Goal: Transaction & Acquisition: Book appointment/travel/reservation

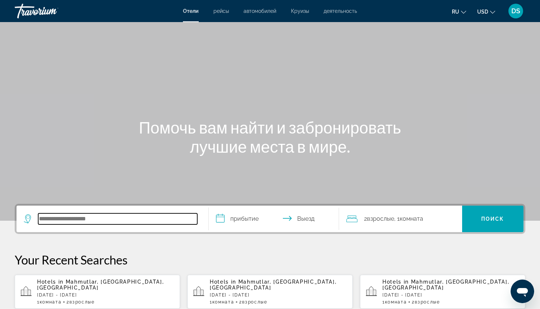
click at [126, 220] on input "Search hotel destination" at bounding box center [117, 218] width 159 height 11
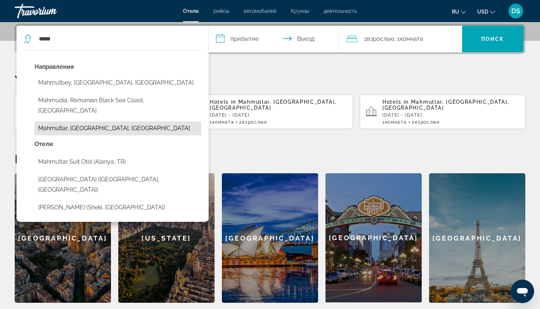
drag, startPoint x: 126, startPoint y: 220, endPoint x: 102, endPoint y: 116, distance: 106.3
click at [102, 121] on button "Mahmutlar, [GEOGRAPHIC_DATA], [GEOGRAPHIC_DATA]" at bounding box center [118, 128] width 167 height 14
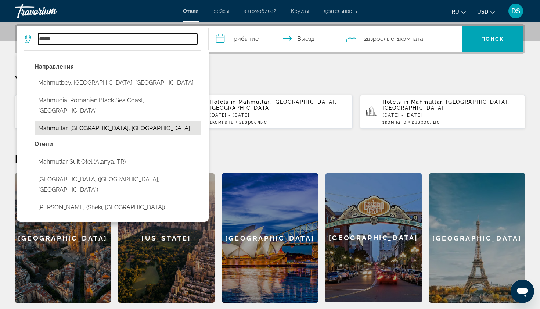
type input "**********"
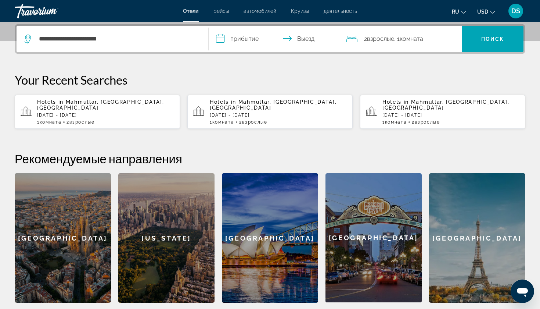
click at [226, 42] on input "**********" at bounding box center [275, 40] width 133 height 29
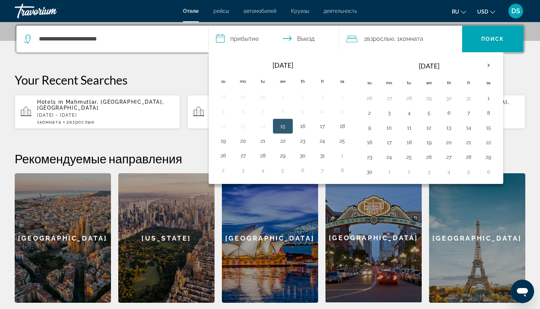
click at [285, 129] on button "15" at bounding box center [283, 126] width 12 height 10
click at [225, 141] on button "19" at bounding box center [223, 141] width 12 height 10
type input "**********"
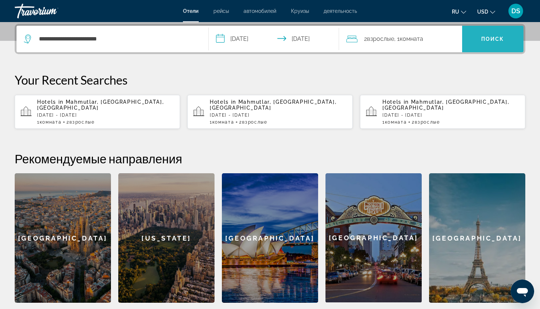
click at [491, 40] on span "Поиск" at bounding box center [492, 39] width 23 height 6
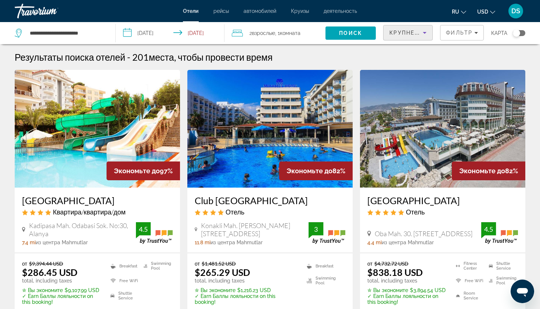
click at [418, 30] on span "Крупнейшие сбережения" at bounding box center [433, 33] width 89 height 6
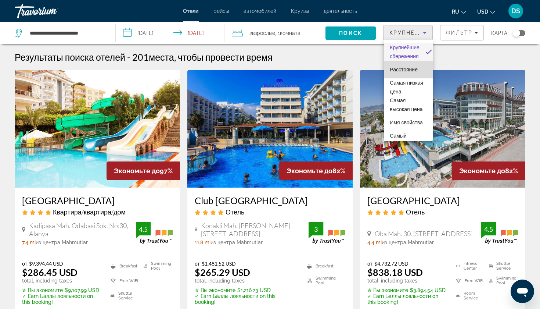
click at [410, 70] on span "Расстояние" at bounding box center [404, 69] width 28 height 6
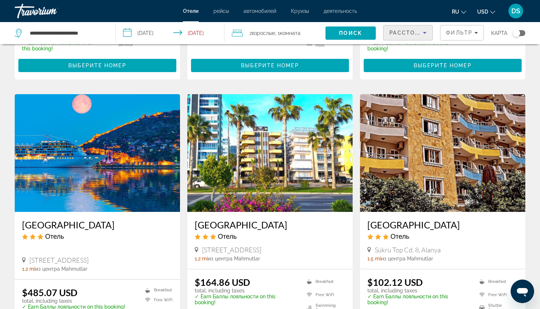
scroll to position [264, 0]
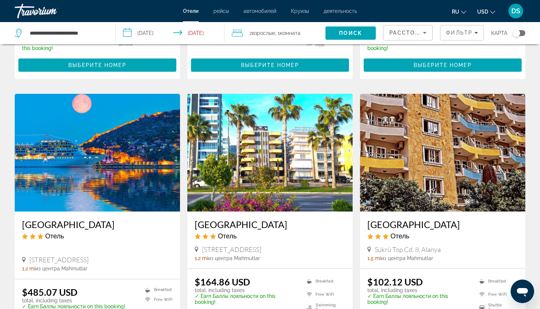
click at [287, 219] on h3 "[GEOGRAPHIC_DATA]" at bounding box center [270, 224] width 151 height 11
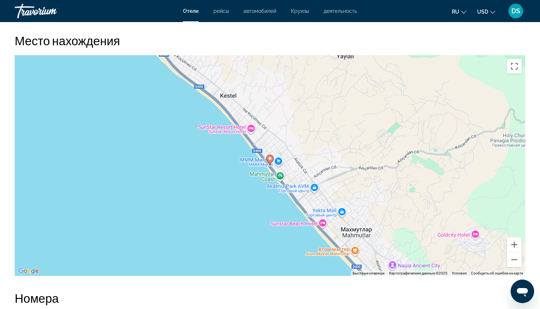
scroll to position [684, 0]
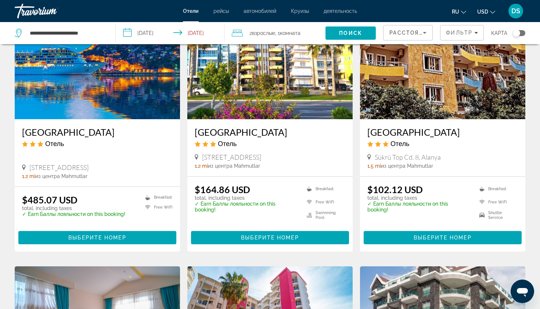
scroll to position [356, 0]
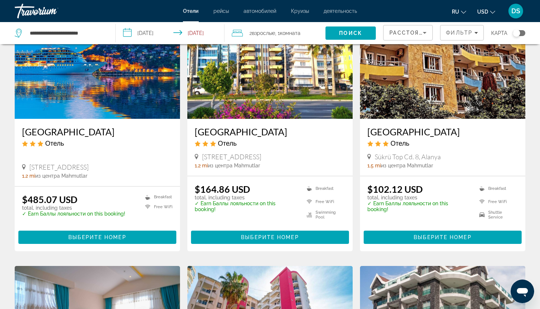
click at [229, 126] on h3 "[GEOGRAPHIC_DATA]" at bounding box center [270, 131] width 151 height 11
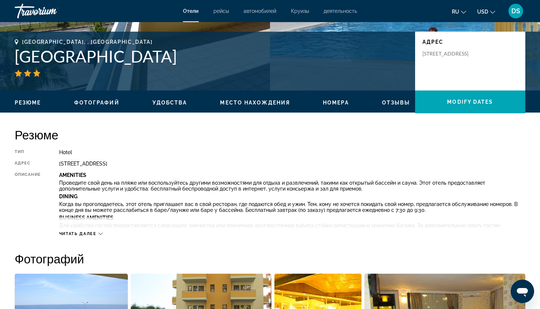
scroll to position [151, 0]
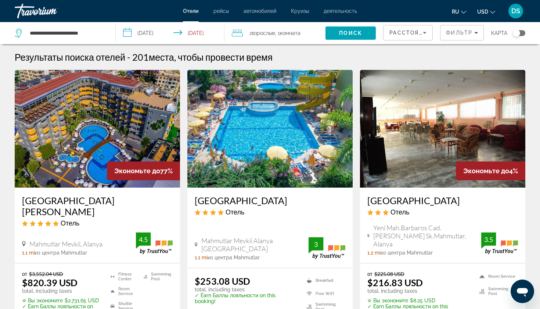
click at [394, 198] on h3 "[GEOGRAPHIC_DATA]" at bounding box center [442, 200] width 151 height 11
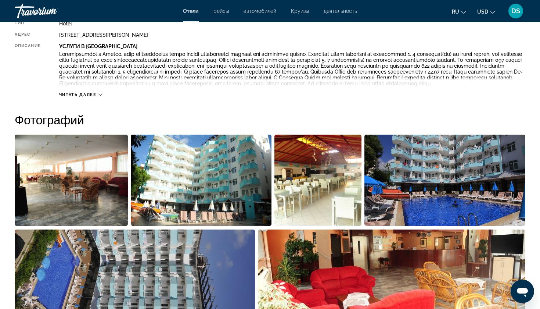
scroll to position [278, 0]
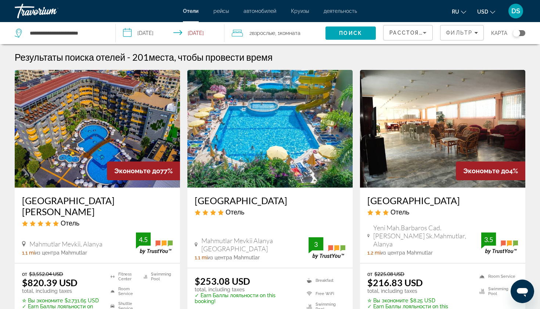
click at [206, 30] on input "**********" at bounding box center [171, 34] width 111 height 24
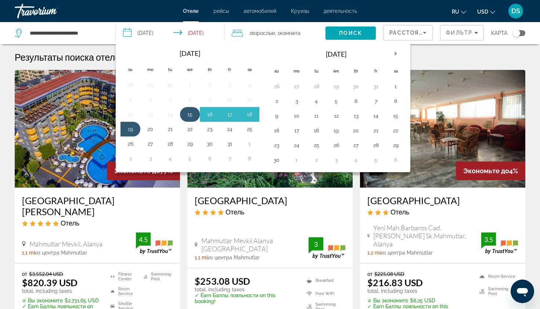
click at [190, 113] on button "15" at bounding box center [190, 114] width 12 height 10
click at [211, 130] on button "23" at bounding box center [210, 129] width 12 height 10
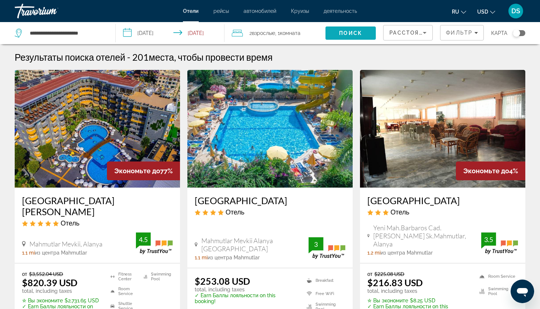
click at [363, 33] on span "Search" at bounding box center [351, 33] width 51 height 18
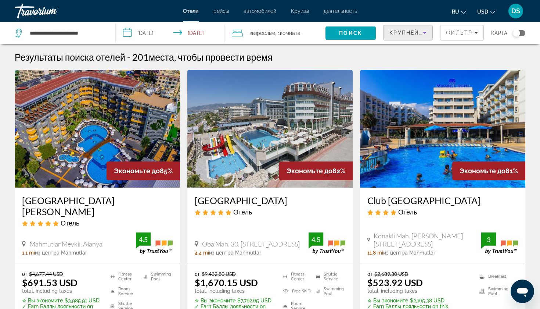
click at [421, 29] on icon "Sort by" at bounding box center [424, 32] width 9 height 9
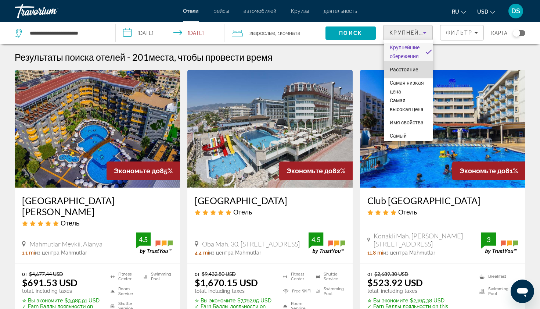
click at [400, 70] on span "Расстояние" at bounding box center [404, 69] width 28 height 6
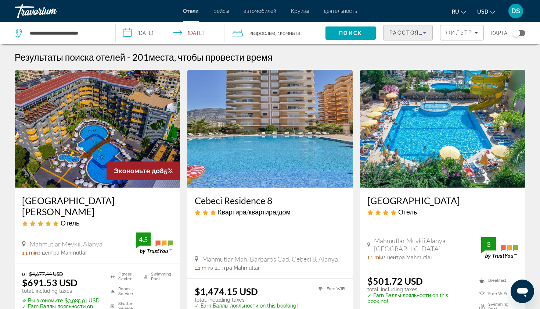
click at [177, 31] on input "**********" at bounding box center [171, 34] width 111 height 24
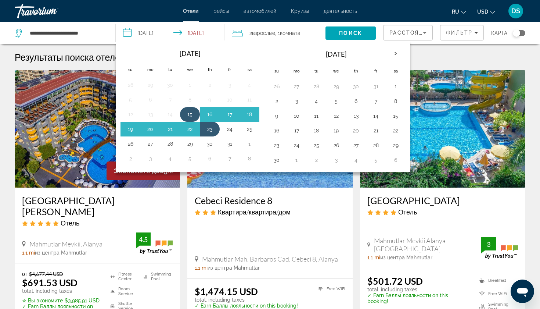
click at [189, 114] on button "15" at bounding box center [190, 114] width 12 height 10
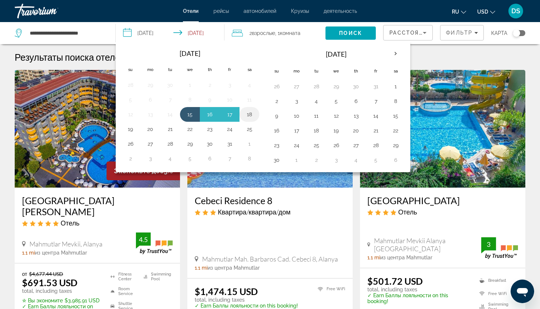
click at [255, 114] on button "18" at bounding box center [250, 114] width 12 height 10
type input "**********"
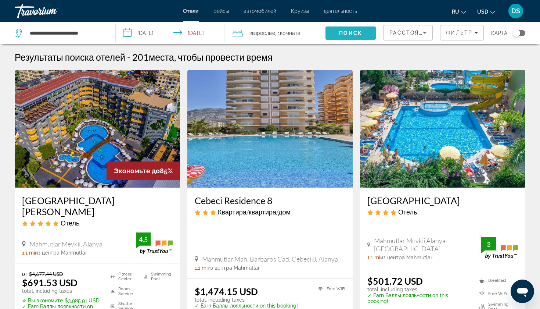
click at [355, 35] on span "Поиск" at bounding box center [350, 33] width 23 height 6
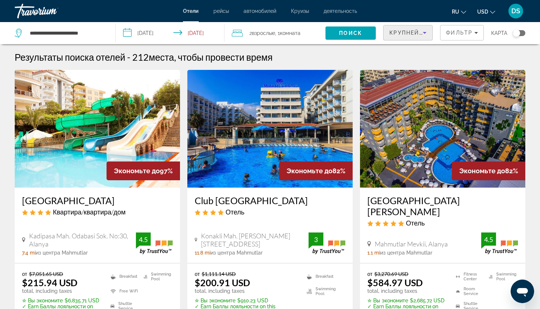
click at [400, 31] on span "Крупнейшие сбережения" at bounding box center [433, 33] width 89 height 6
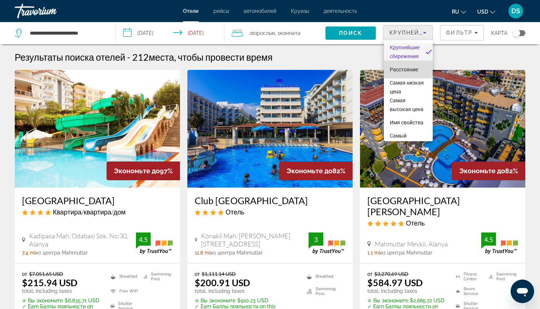
click at [396, 70] on span "Расстояние" at bounding box center [404, 69] width 28 height 6
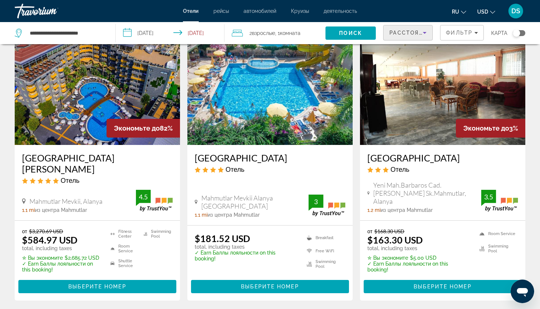
scroll to position [41, 0]
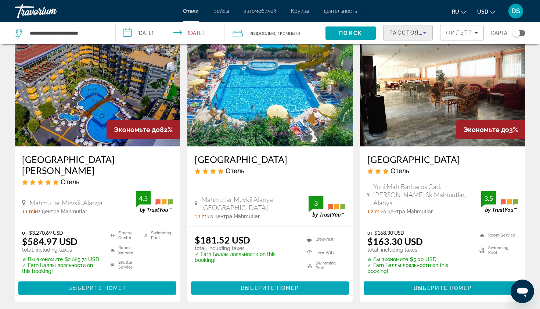
click at [258, 285] on span "Выберите номер" at bounding box center [270, 288] width 58 height 6
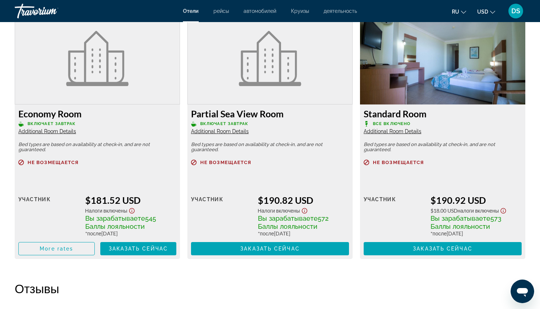
scroll to position [1004, 0]
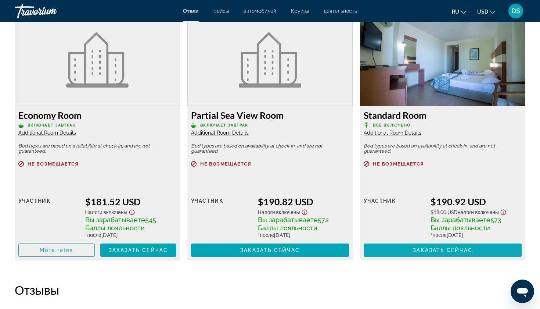
click at [454, 251] on span "Заказать сейчас" at bounding box center [443, 250] width 60 height 6
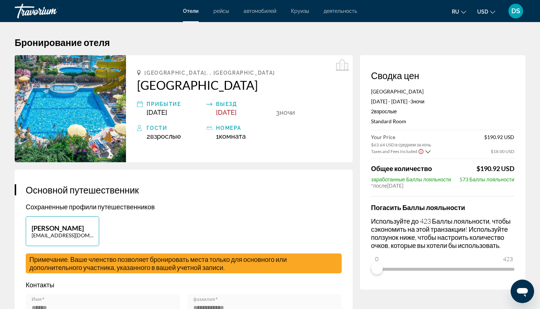
click at [511, 269] on ngx-slider "0 423 0" at bounding box center [442, 267] width 143 height 1
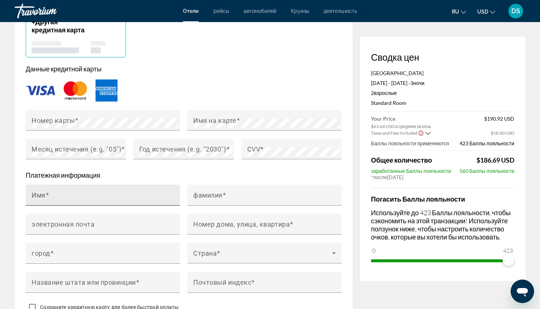
scroll to position [601, 0]
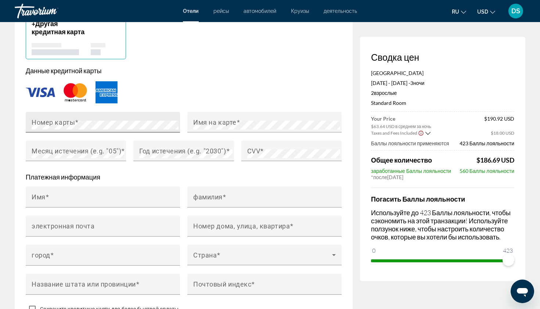
click at [60, 125] on mat-label "Номер карты" at bounding box center [53, 122] width 43 height 8
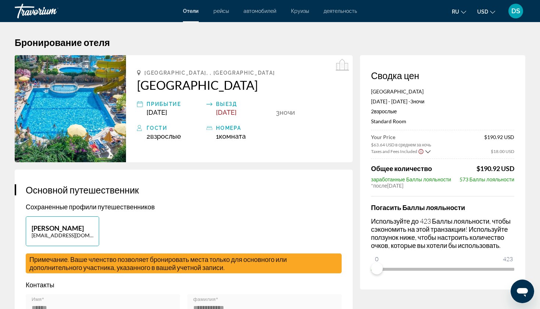
click at [513, 269] on ngx-slider "0 423 0" at bounding box center [442, 267] width 143 height 1
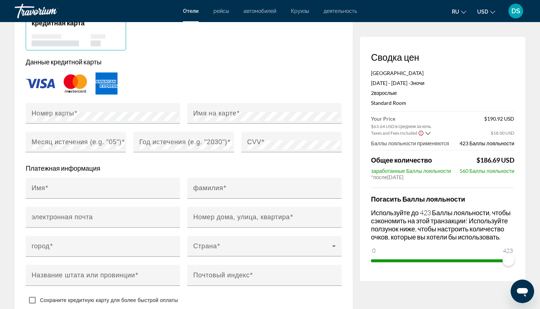
scroll to position [615, 0]
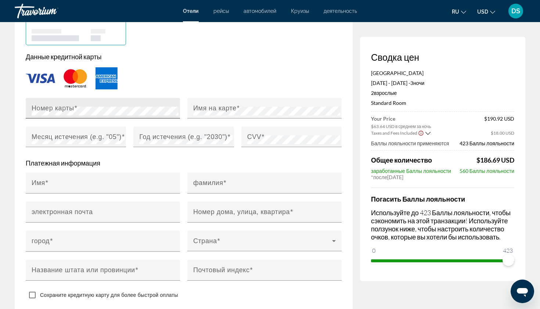
click at [53, 111] on mat-label "Номер карты" at bounding box center [53, 107] width 43 height 7
click at [220, 111] on mat-label "Имя на карте" at bounding box center [214, 107] width 43 height 7
click at [101, 140] on mat-label "Месяц истечения (e.g. "05")" at bounding box center [77, 136] width 90 height 7
click at [160, 140] on mat-label "Год истечения (e.g. "2030")" at bounding box center [183, 136] width 88 height 7
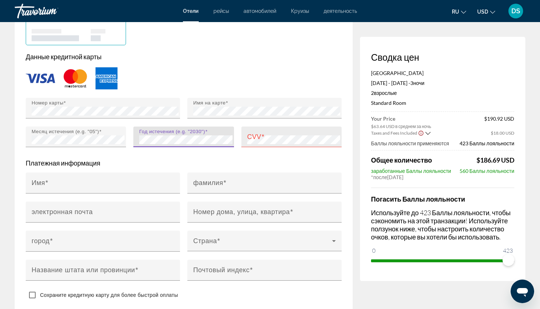
click at [253, 140] on mat-label "CVV" at bounding box center [254, 136] width 14 height 7
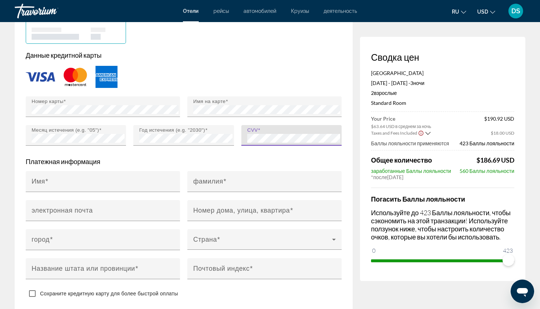
scroll to position [601, 0]
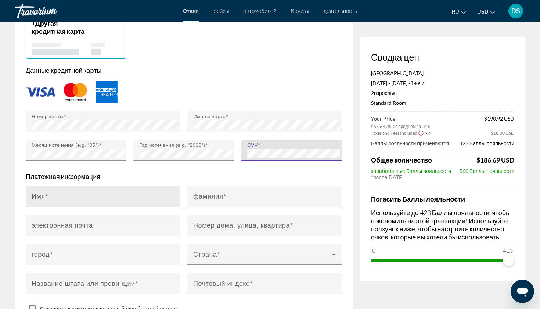
click at [104, 197] on div "Имя" at bounding box center [105, 196] width 147 height 21
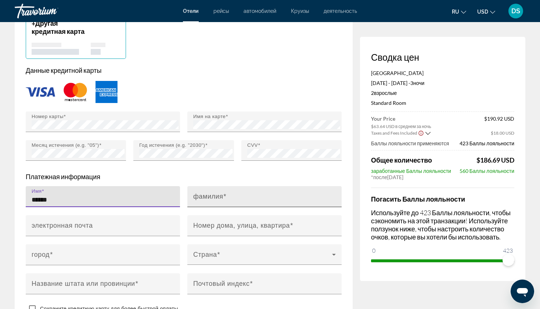
type input "******"
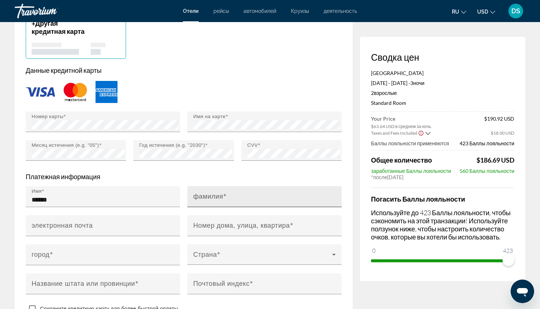
click at [210, 199] on mat-label "фамилия" at bounding box center [208, 195] width 30 height 7
click at [210, 200] on input "фамилия" at bounding box center [266, 199] width 147 height 9
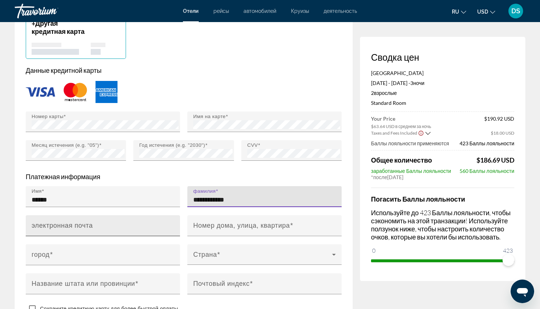
type input "**********"
click at [151, 233] on input "электронная почта" at bounding box center [105, 228] width 147 height 9
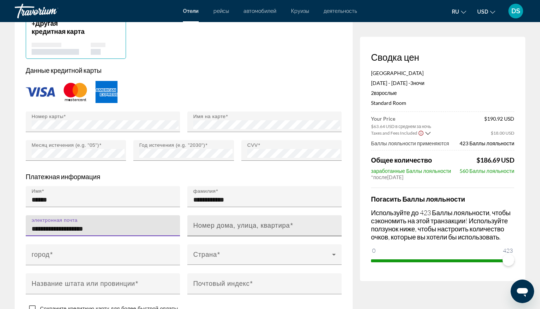
type input "**********"
click at [225, 229] on mat-label "Номер дома, улица, квартира" at bounding box center [241, 224] width 97 height 7
click at [225, 233] on input "Номер дома, улица, квартира" at bounding box center [266, 228] width 147 height 9
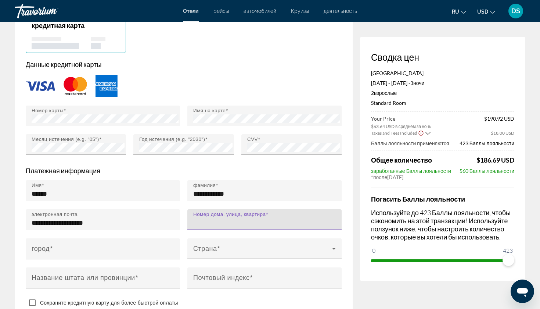
scroll to position [610, 0]
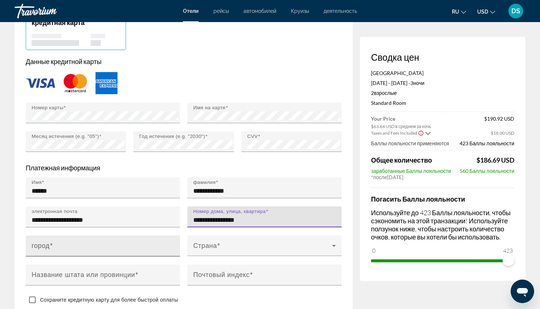
type input "**********"
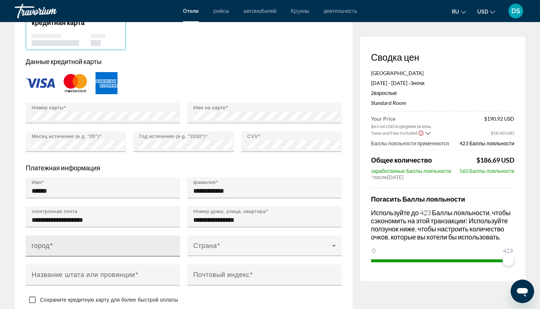
click at [92, 247] on div "город" at bounding box center [105, 245] width 147 height 21
drag, startPoint x: 92, startPoint y: 247, endPoint x: 64, endPoint y: 252, distance: 28.8
click at [64, 252] on input "город" at bounding box center [105, 248] width 147 height 9
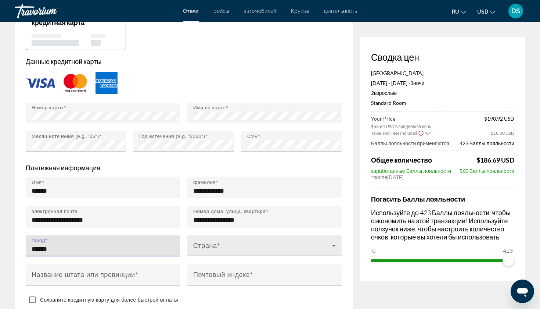
type input "******"
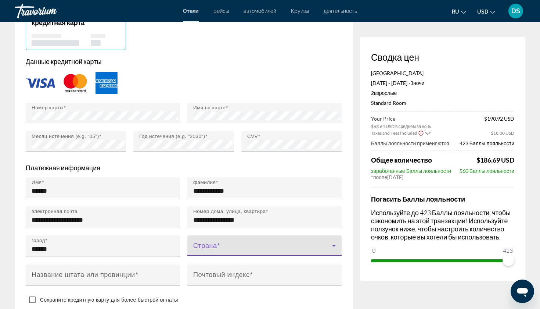
click at [201, 253] on span "Main content" at bounding box center [262, 248] width 139 height 9
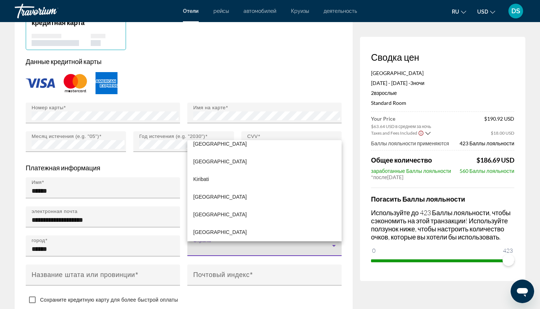
scroll to position [2055, 0]
click at [220, 143] on mat-option "[GEOGRAPHIC_DATA]" at bounding box center [264, 143] width 154 height 18
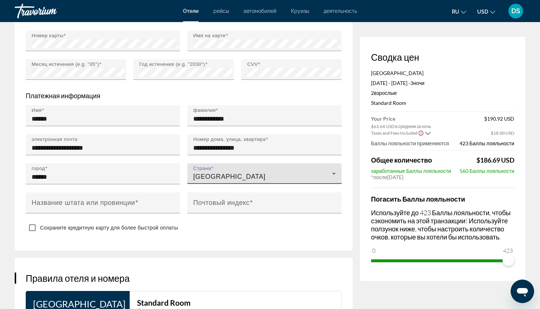
scroll to position [687, 0]
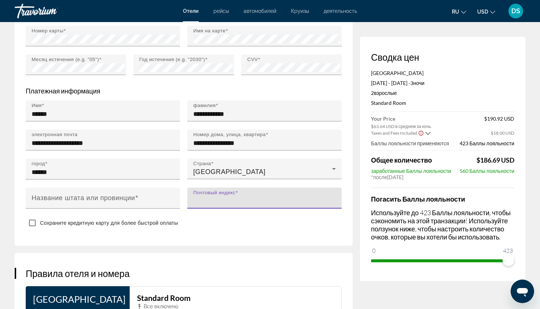
click at [219, 205] on input "Почтовый индекс" at bounding box center [266, 201] width 147 height 9
type input "******"
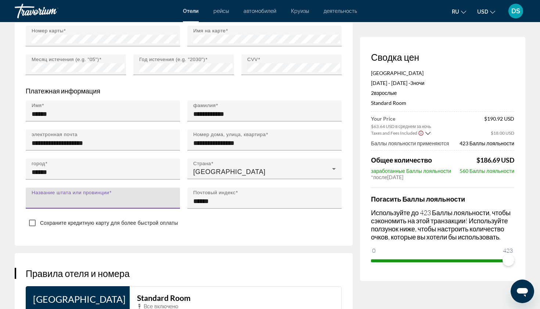
click at [130, 205] on input "Название штата или провинции" at bounding box center [105, 201] width 147 height 9
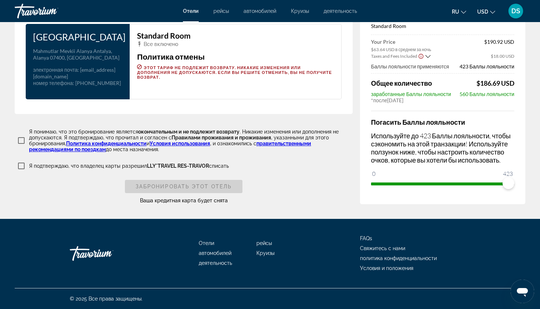
scroll to position [954, 0]
type input "******"
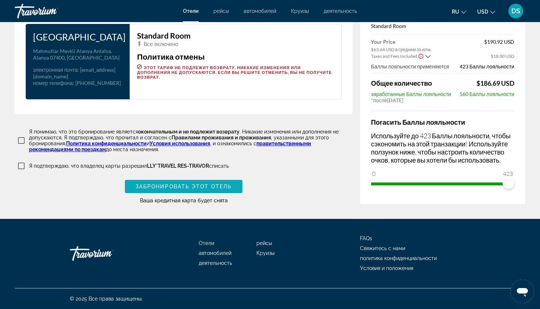
click at [188, 184] on span "Забронировать этот отель" at bounding box center [184, 186] width 96 height 6
